Goal: Information Seeking & Learning: Learn about a topic

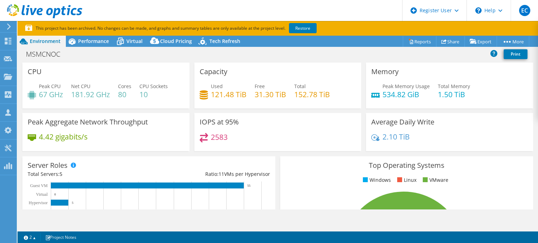
select select "USEast"
select select "USD"
click at [9, 79] on icon at bounding box center [8, 77] width 8 height 7
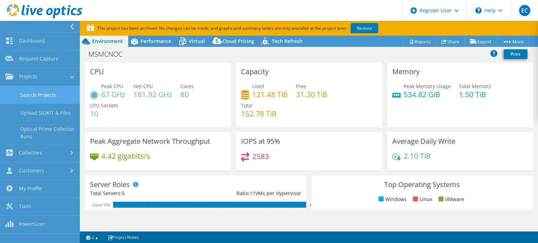
click at [55, 101] on link "Search Projects" at bounding box center [40, 95] width 80 height 18
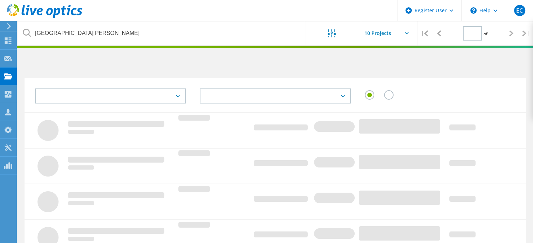
type input "1"
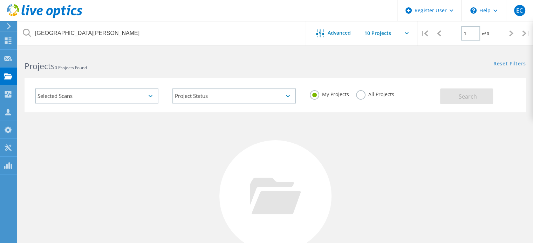
click at [359, 96] on label "All Projects" at bounding box center [375, 93] width 38 height 7
click at [0, 0] on input "All Projects" at bounding box center [0, 0] width 0 height 0
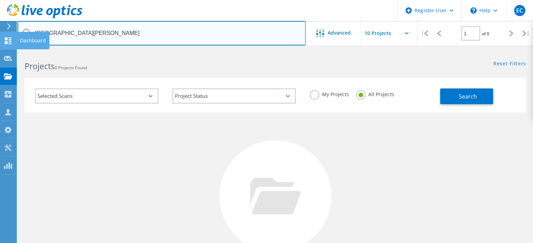
drag, startPoint x: 153, startPoint y: 27, endPoint x: 0, endPoint y: 32, distance: 152.8
click at [0, 51] on div "Register User \n Help Explore Helpful Articles Contact Support EC Dell User Emi…" at bounding box center [266, 187] width 533 height 272
type input "S"
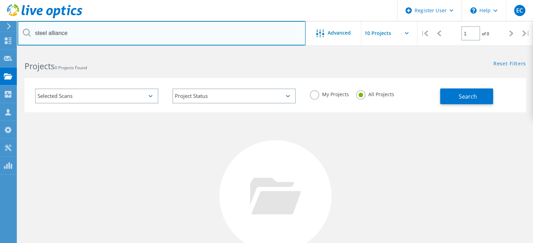
type input "steel alliance"
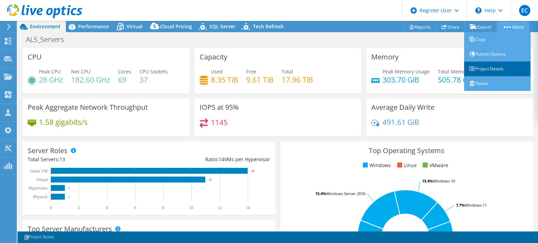
click at [500, 67] on link "Project Details" at bounding box center [497, 69] width 67 height 15
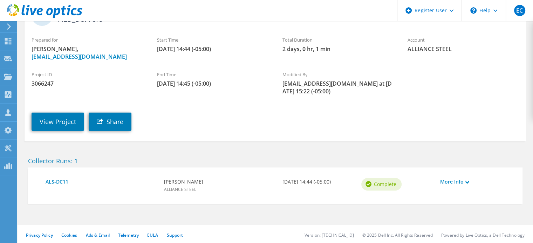
scroll to position [66, 0]
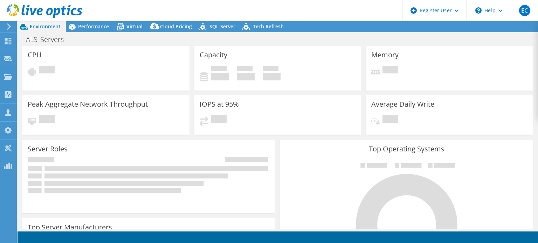
select select "USD"
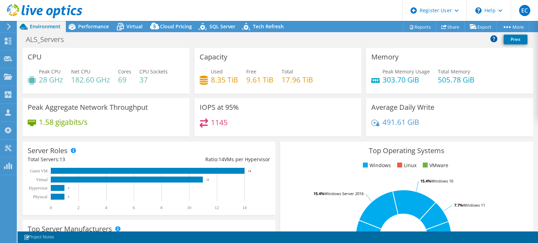
click at [496, 41] on icon at bounding box center [493, 38] width 7 height 7
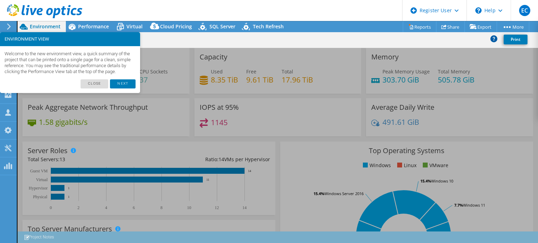
click at [496, 41] on icon at bounding box center [493, 38] width 7 height 7
click at [471, 42] on div "ALS_Servers Print" at bounding box center [278, 39] width 520 height 13
click at [471, 65] on div "Memory Peak Memory Usage 303.70 GiB Total Memory 505.78 GiB" at bounding box center [449, 71] width 167 height 46
click at [84, 89] on link "Close" at bounding box center [95, 83] width 28 height 9
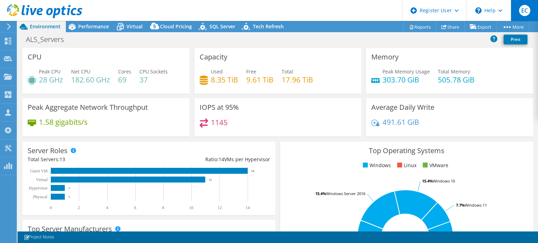
click at [528, 19] on div "EC" at bounding box center [524, 10] width 27 height 21
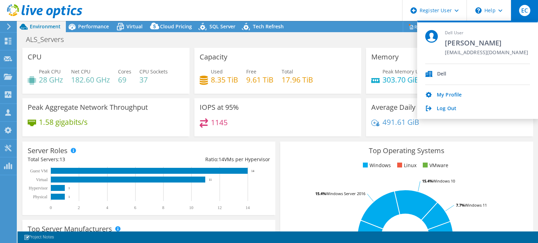
click at [528, 19] on div "EC" at bounding box center [524, 10] width 27 height 21
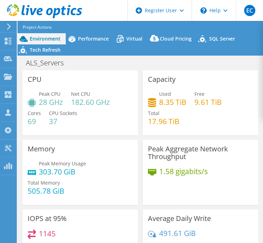
click at [86, 32] on div "Project Actions Project Actions Reports Share Export vSAN ReadyNode Sizer" at bounding box center [144, 27] width 253 height 12
click at [101, 42] on div "Performance" at bounding box center [90, 38] width 48 height 11
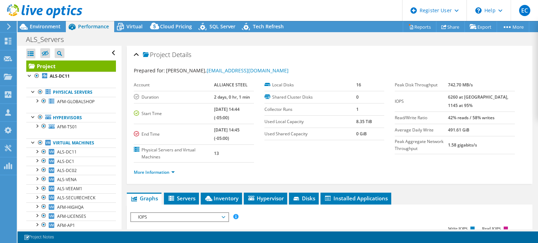
click at [53, 22] on div at bounding box center [41, 11] width 82 height 23
click at [53, 29] on span "Environment" at bounding box center [45, 26] width 31 height 7
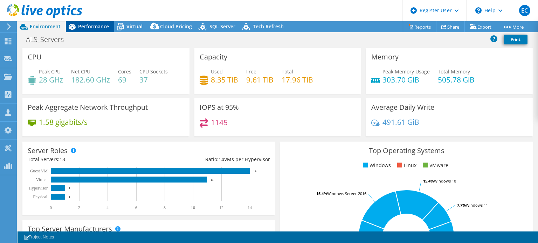
click at [104, 30] on div "Performance" at bounding box center [90, 26] width 48 height 11
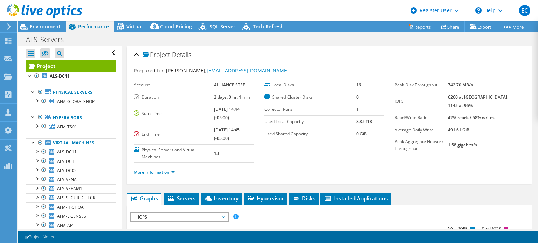
click at [158, 167] on ul "More Information" at bounding box center [330, 171] width 392 height 9
click at [159, 175] on li "More Information" at bounding box center [156, 173] width 45 height 8
click at [163, 173] on link "More Information" at bounding box center [154, 172] width 41 height 6
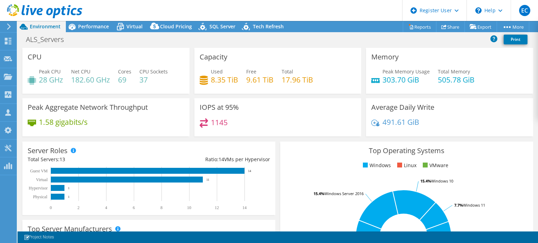
select select "USD"
